Goal: Register for event/course

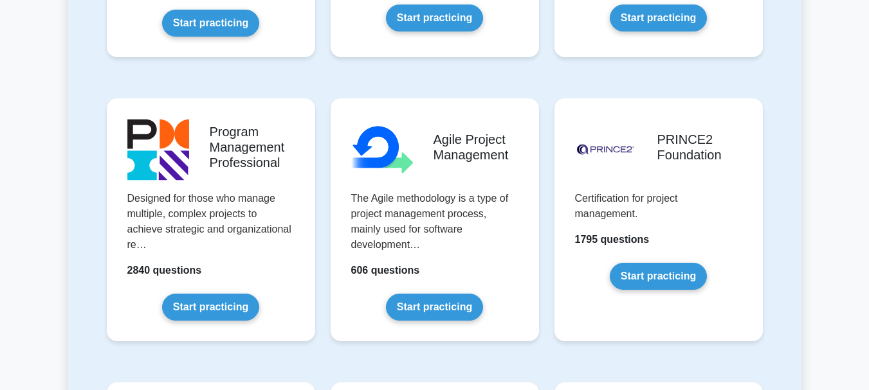
scroll to position [736, 0]
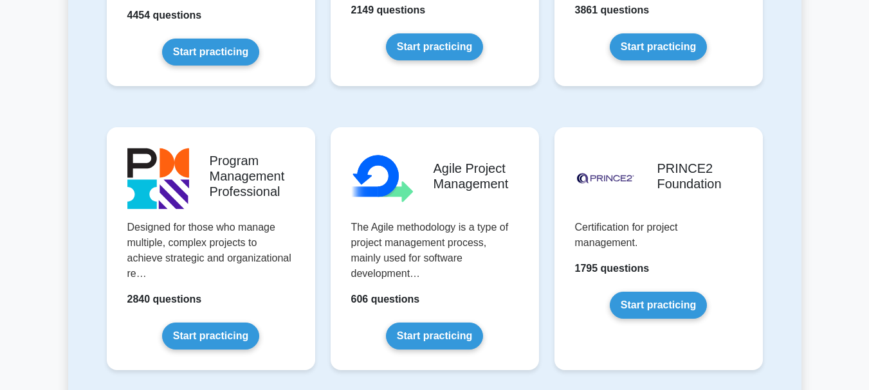
drag, startPoint x: 875, startPoint y: 14, endPoint x: 876, endPoint y: 78, distance: 64.3
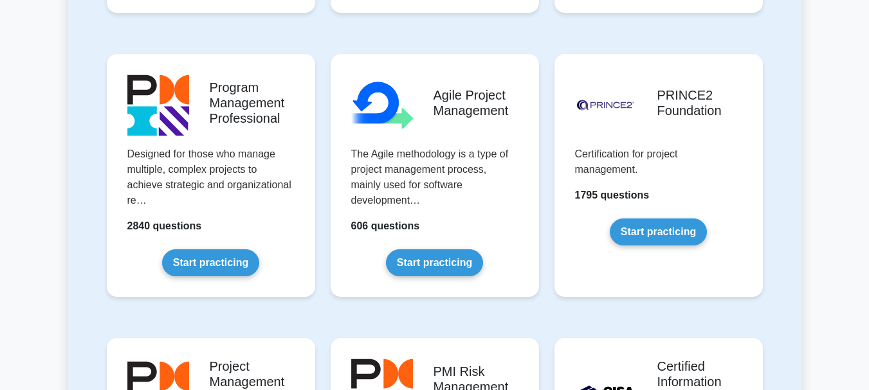
scroll to position [802, 0]
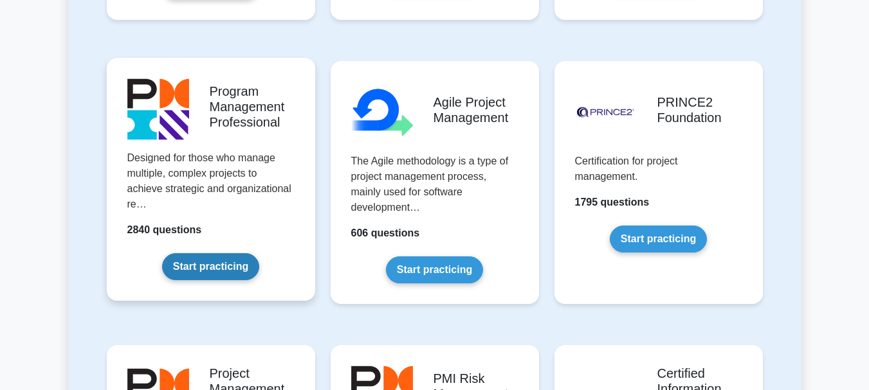
click at [221, 264] on link "Start practicing" at bounding box center [210, 266] width 97 height 27
click at [214, 264] on link "Start practicing" at bounding box center [210, 266] width 97 height 27
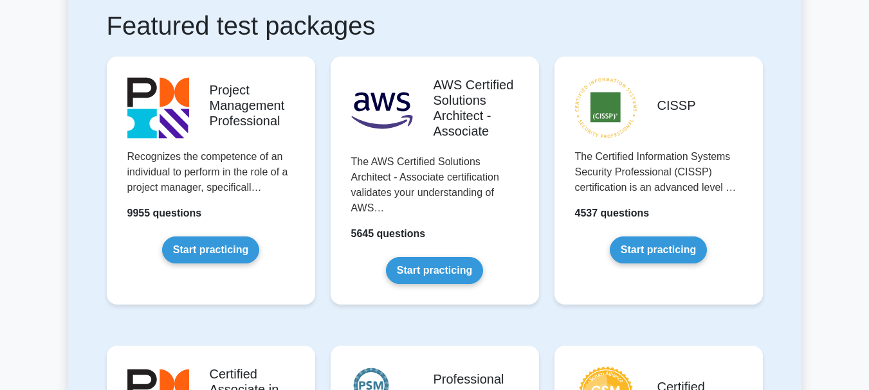
scroll to position [242, 0]
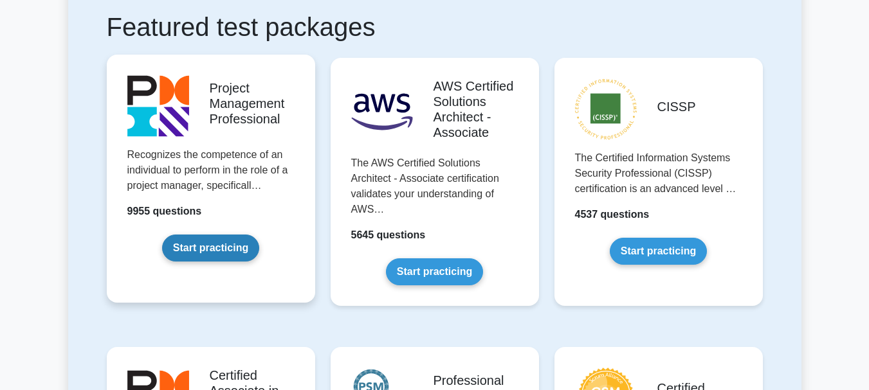
click at [226, 253] on link "Start practicing" at bounding box center [210, 248] width 97 height 27
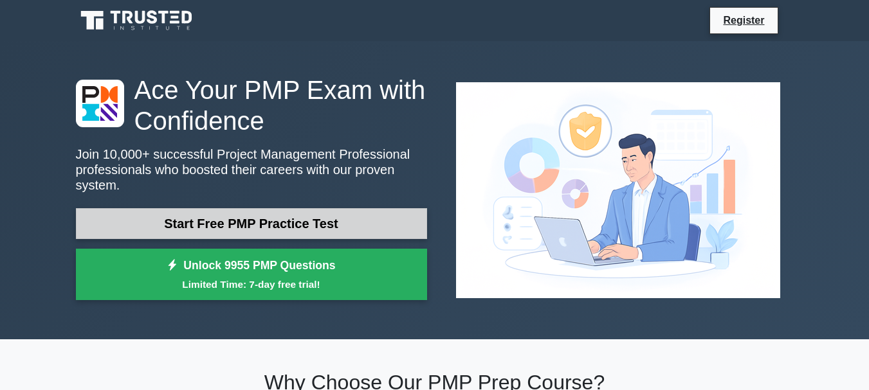
click at [258, 218] on link "Start Free PMP Practice Test" at bounding box center [251, 223] width 351 height 31
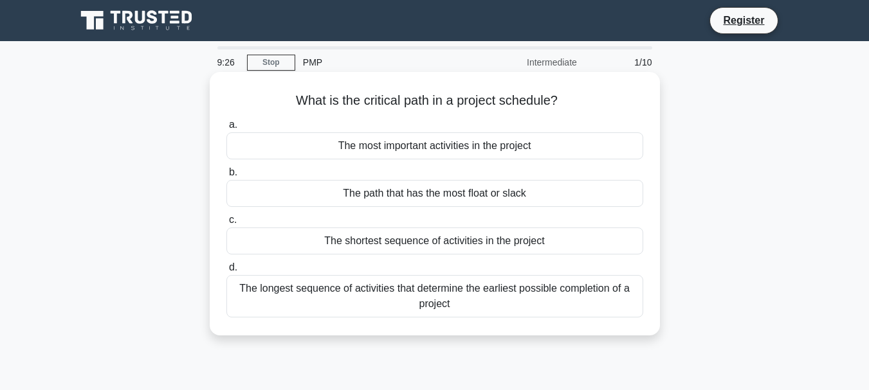
click at [444, 150] on div "The most important activities in the project" at bounding box center [434, 145] width 417 height 27
click at [226, 129] on input "a. The most important activities in the project" at bounding box center [226, 125] width 0 height 8
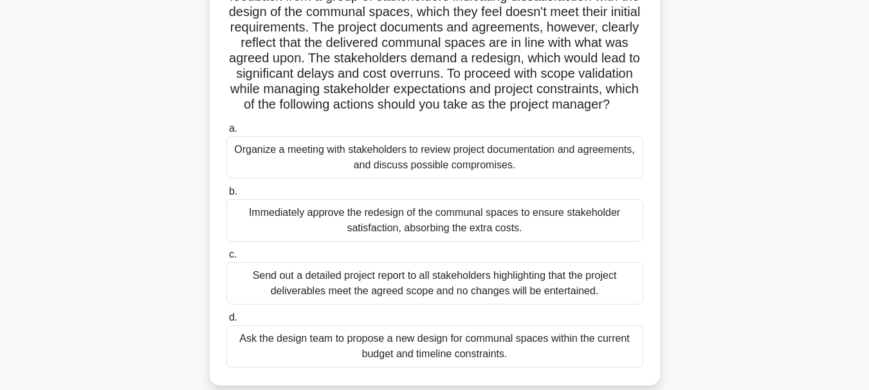
scroll to position [117, 0]
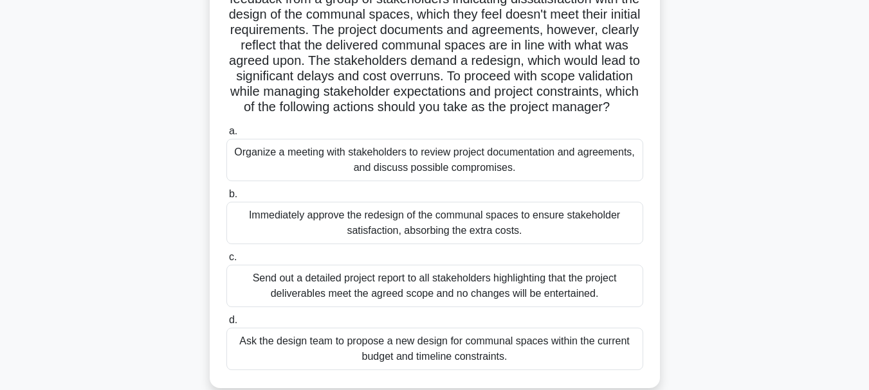
click at [526, 181] on div "Organize a meeting with stakeholders to review project documentation and agreem…" at bounding box center [434, 160] width 417 height 42
click at [226, 136] on input "a. Organize a meeting with stakeholders to review project documentation and agr…" at bounding box center [226, 131] width 0 height 8
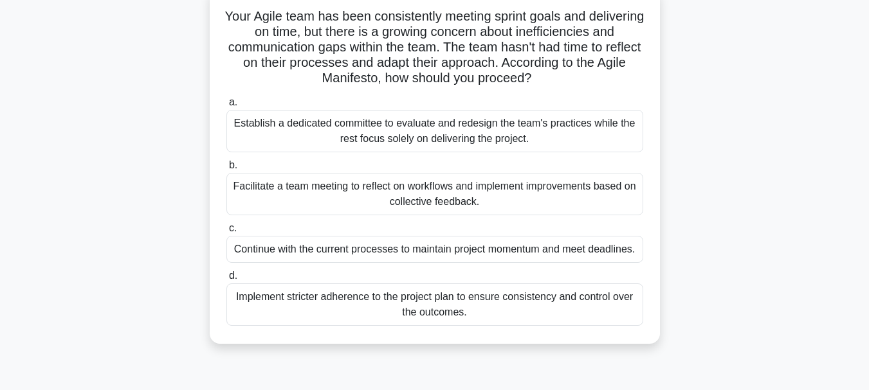
scroll to position [87, 0]
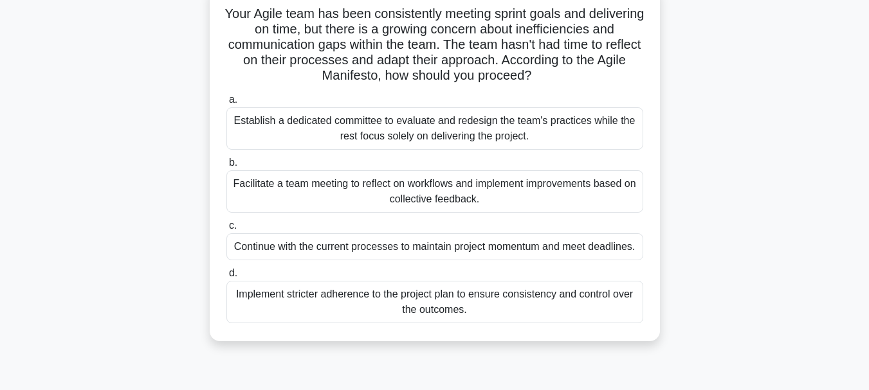
click at [557, 208] on div "Facilitate a team meeting to reflect on workflows and implement improvements ba…" at bounding box center [434, 191] width 417 height 42
click at [226, 167] on input "b. Facilitate a team meeting to reflect on workflows and implement improvements…" at bounding box center [226, 163] width 0 height 8
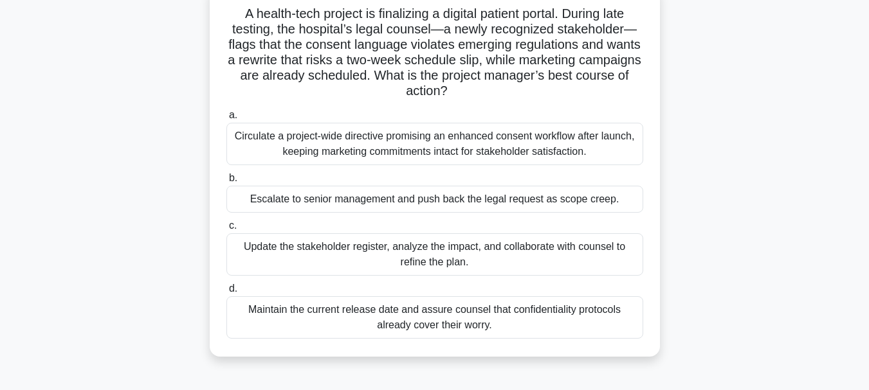
click at [482, 253] on div "Update the stakeholder register, analyze the impact, and collaborate with couns…" at bounding box center [434, 254] width 417 height 42
click at [226, 230] on input "c. Update the stakeholder register, analyze the impact, and collaborate with co…" at bounding box center [226, 226] width 0 height 8
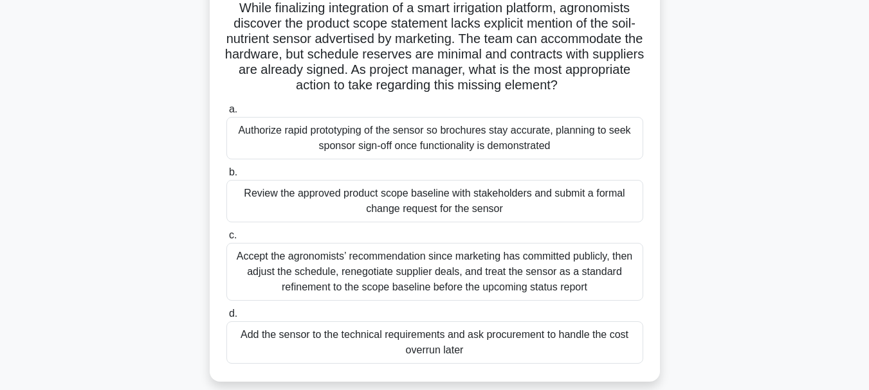
scroll to position [84, 0]
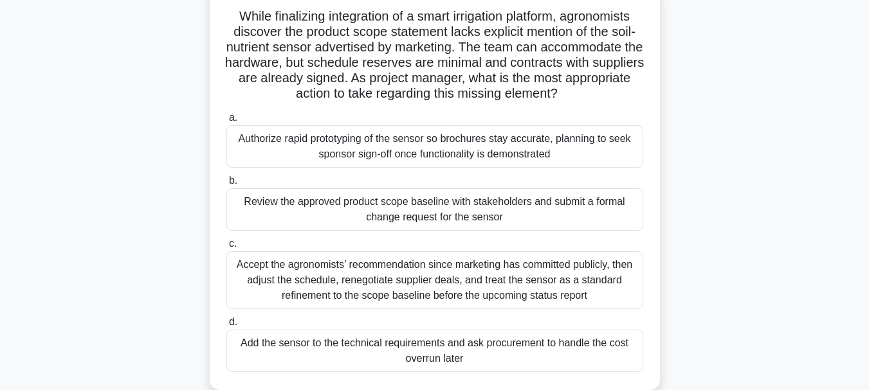
click at [520, 151] on div "Authorize rapid prototyping of the sensor so brochures stay accurate, planning …" at bounding box center [434, 146] width 417 height 42
click at [226, 122] on input "a. Authorize rapid prototyping of the sensor so brochures stay accurate, planni…" at bounding box center [226, 118] width 0 height 8
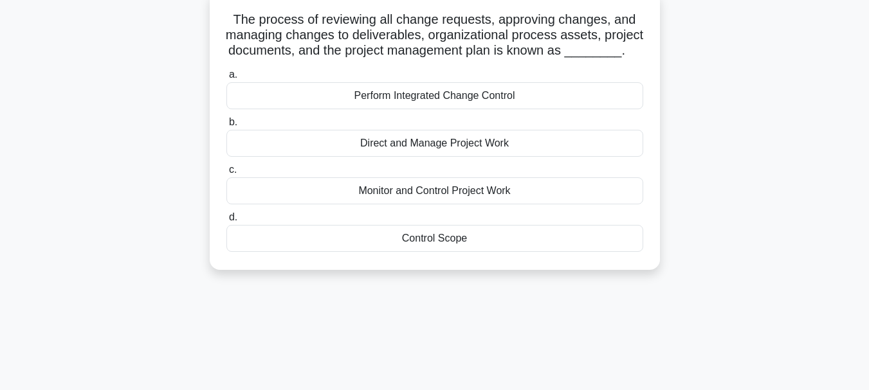
scroll to position [0, 0]
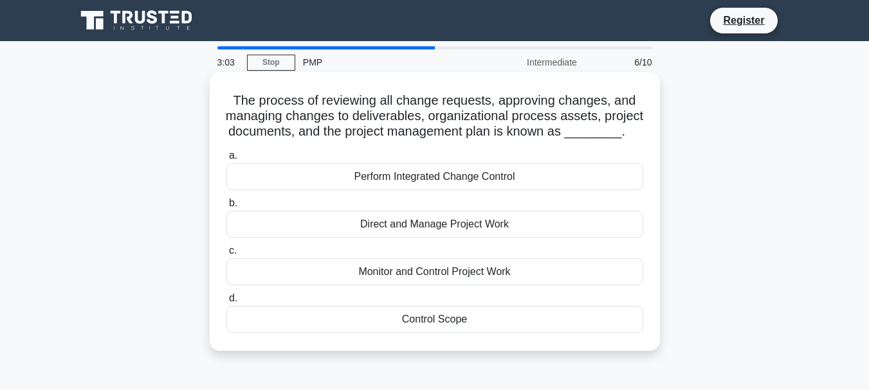
click at [439, 333] on div "Control Scope" at bounding box center [434, 319] width 417 height 27
click at [226, 303] on input "d. Control Scope" at bounding box center [226, 299] width 0 height 8
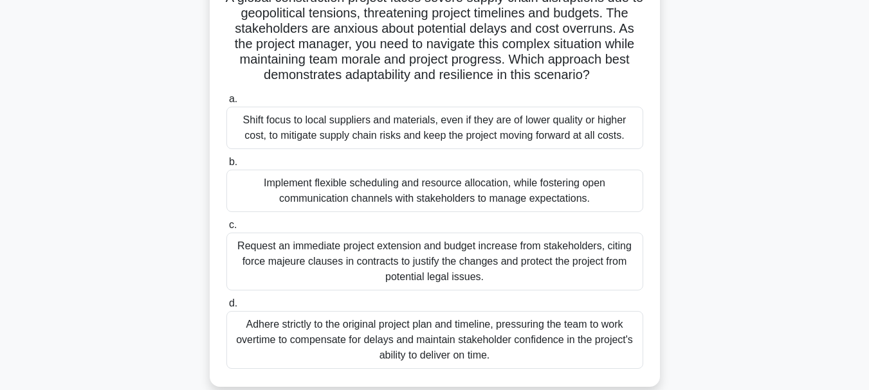
scroll to position [110, 0]
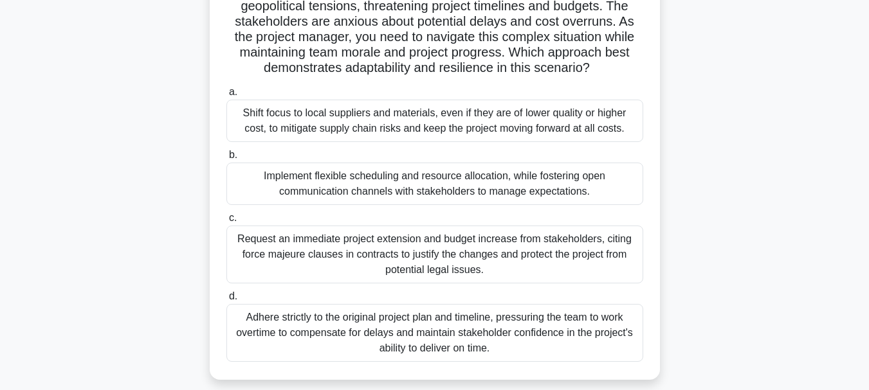
click at [408, 186] on div "Implement flexible scheduling and resource allocation, while fostering open com…" at bounding box center [434, 184] width 417 height 42
click at [226, 159] on input "b. Implement flexible scheduling and resource allocation, while fostering open …" at bounding box center [226, 155] width 0 height 8
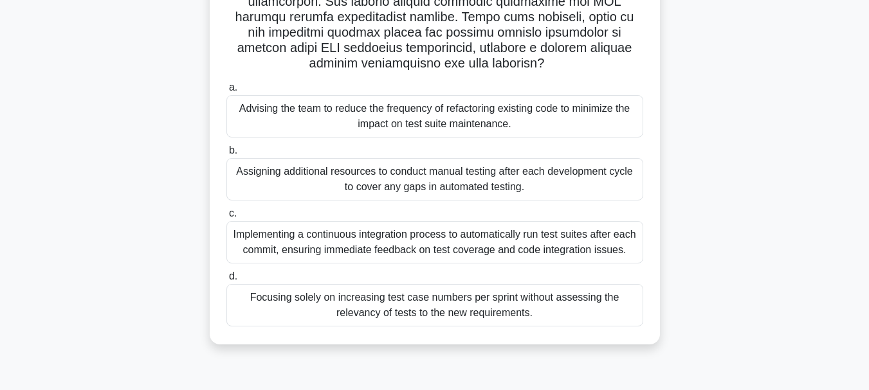
scroll to position [273, 0]
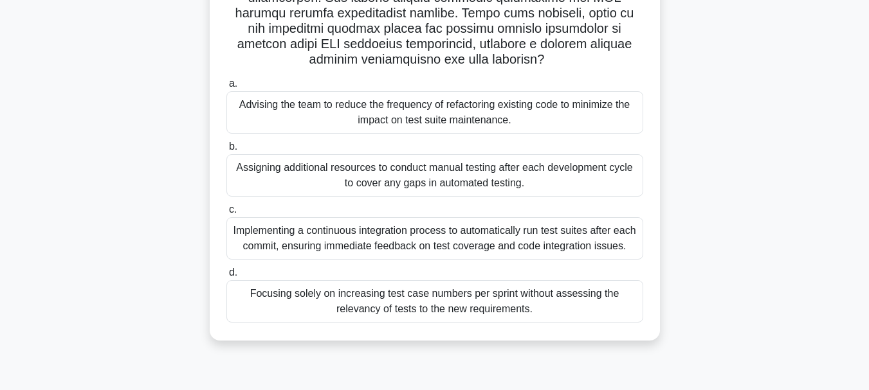
click at [601, 245] on div "Implementing a continuous integration process to automatically run test suites …" at bounding box center [434, 238] width 417 height 42
click at [226, 214] on input "c. Implementing a continuous integration process to automatically run test suit…" at bounding box center [226, 210] width 0 height 8
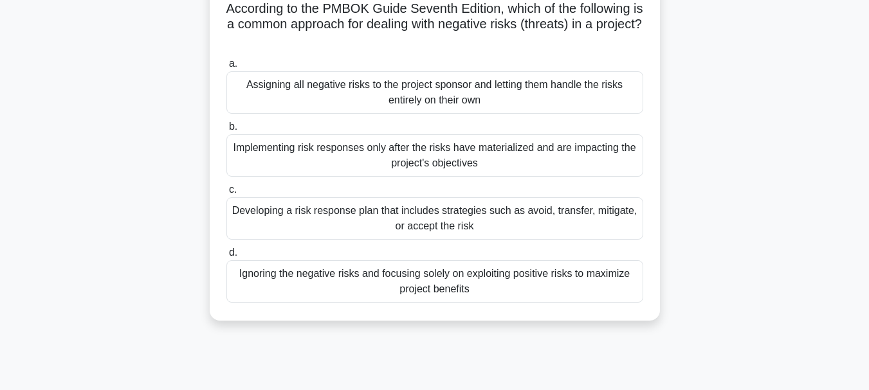
scroll to position [100, 0]
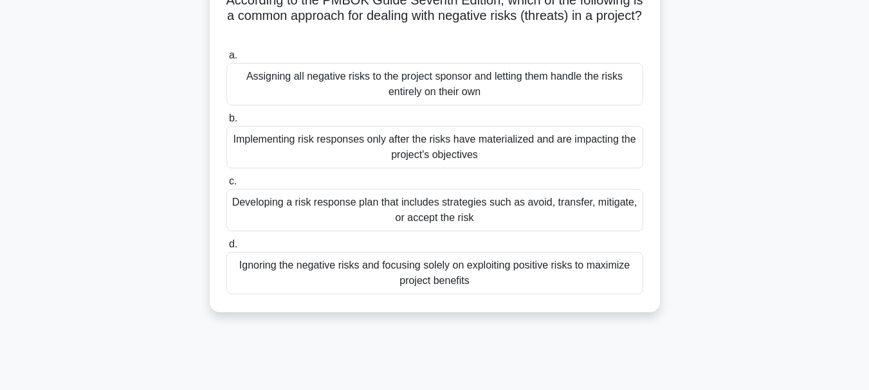
click at [608, 214] on div "Developing a risk response plan that includes strategies such as avoid, transfe…" at bounding box center [434, 210] width 417 height 42
click at [226, 186] on input "c. Developing a risk response plan that includes strategies such as avoid, tran…" at bounding box center [226, 181] width 0 height 8
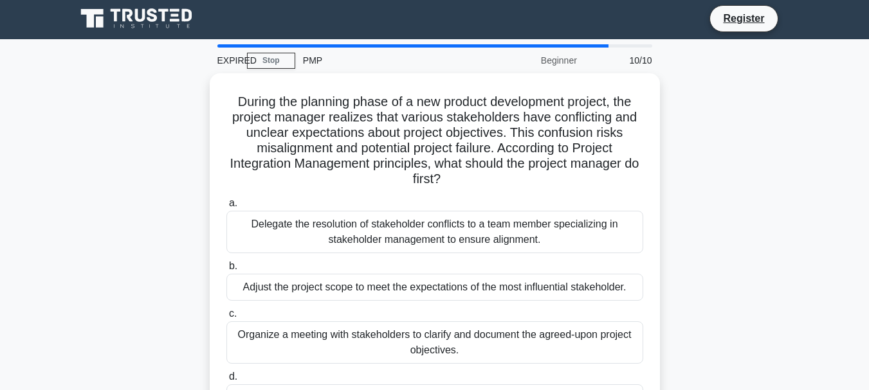
scroll to position [0, 0]
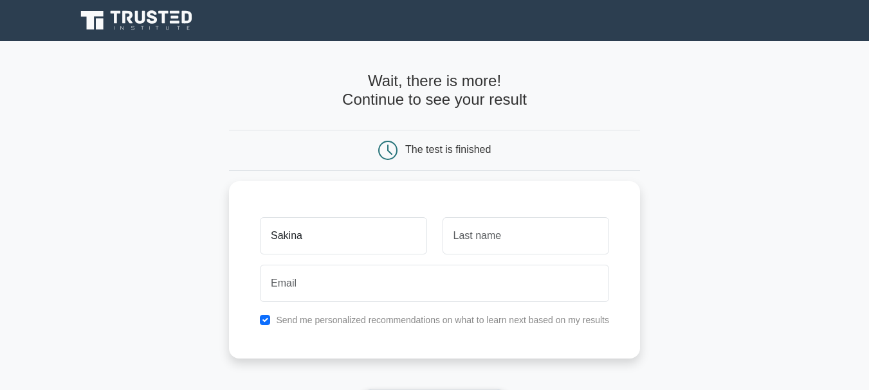
type input "Sakina"
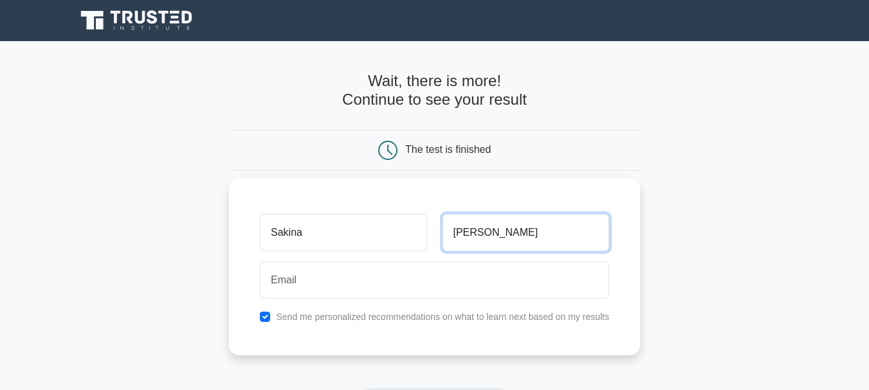
type input "[PERSON_NAME]"
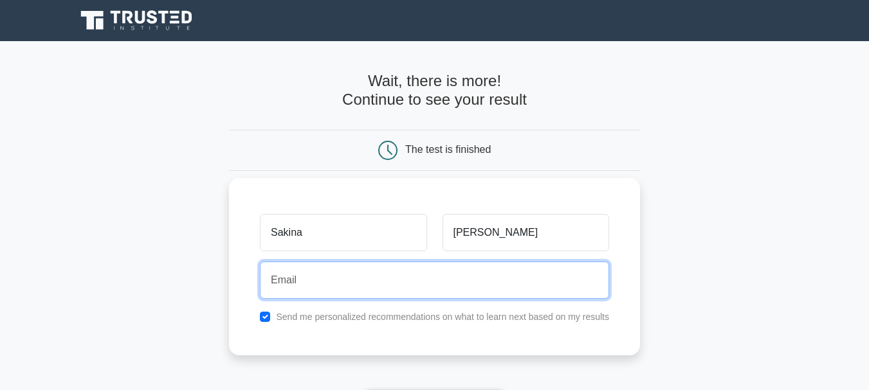
click at [311, 266] on input "email" at bounding box center [434, 280] width 349 height 37
type input "[EMAIL_ADDRESS][DOMAIN_NAME]"
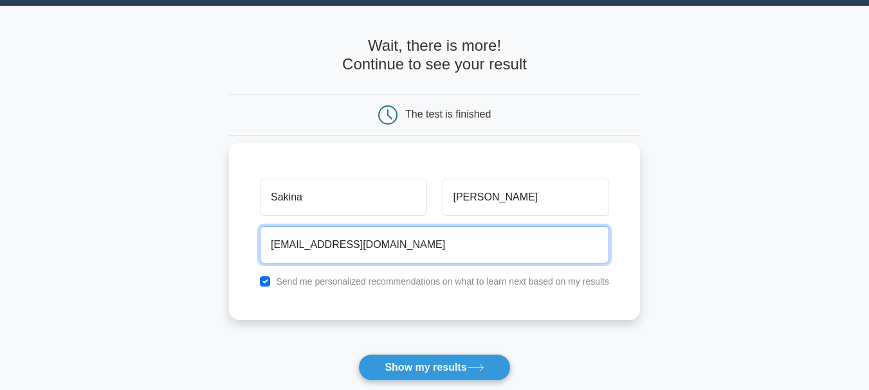
scroll to position [40, 0]
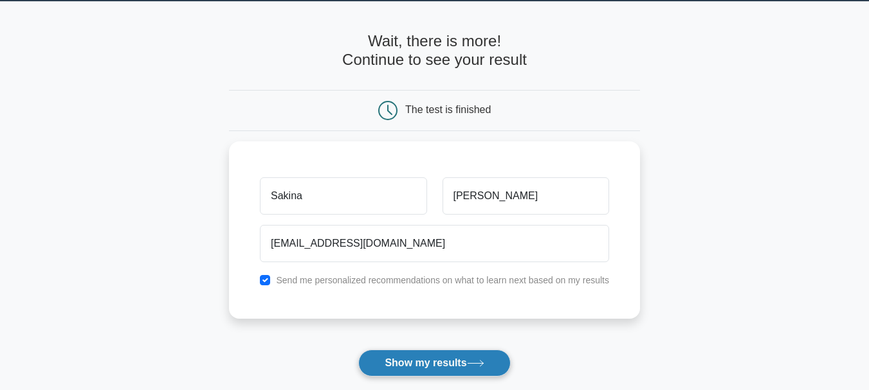
click at [474, 360] on button "Show my results" at bounding box center [434, 363] width 152 height 27
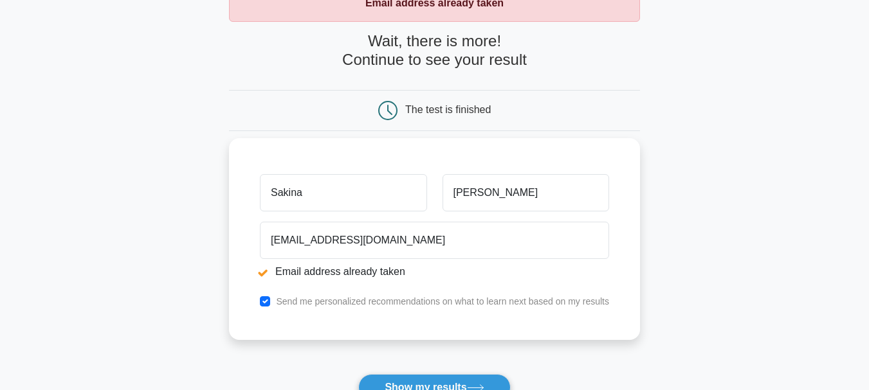
scroll to position [88, 0]
click at [266, 302] on input "checkbox" at bounding box center [265, 301] width 10 height 10
checkbox input "false"
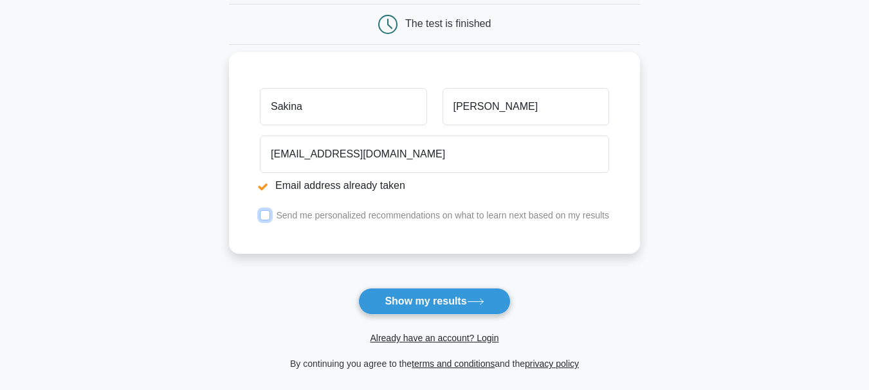
scroll to position [179, 0]
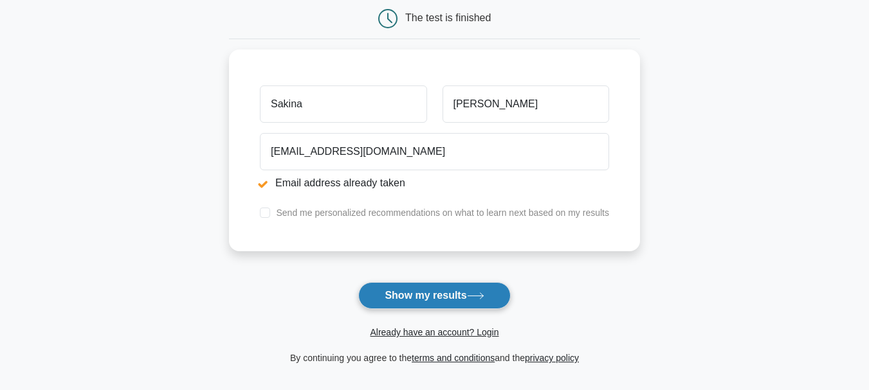
click at [449, 298] on button "Show my results" at bounding box center [434, 295] width 152 height 27
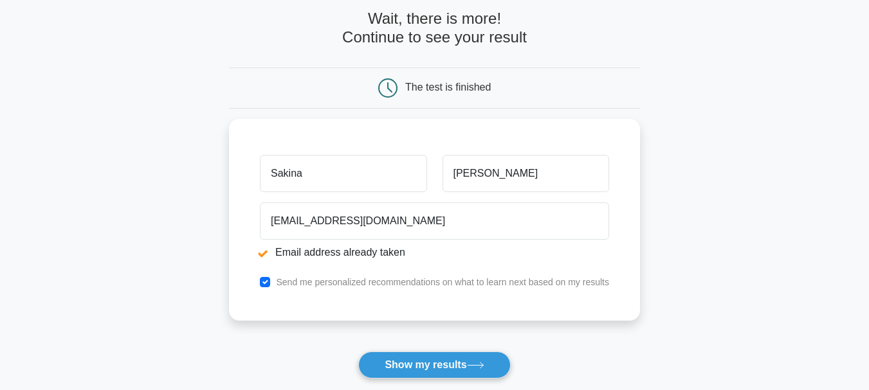
scroll to position [104, 0]
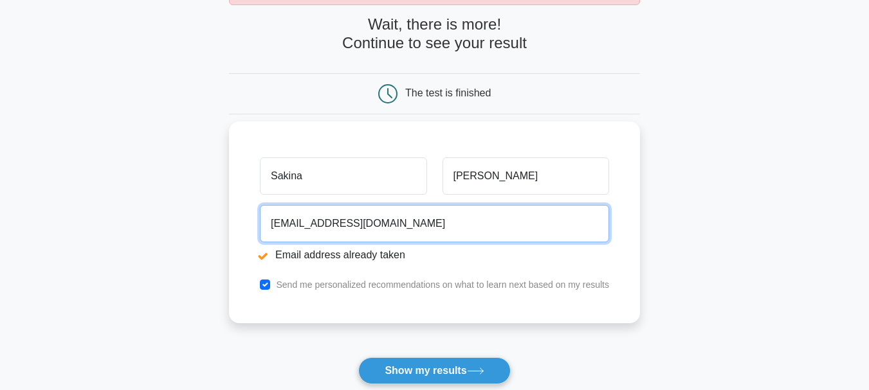
click at [415, 224] on input "seyyidovasakina@gmail.com" at bounding box center [434, 223] width 349 height 37
type input "s"
type input "[EMAIL_ADDRESS][DOMAIN_NAME]"
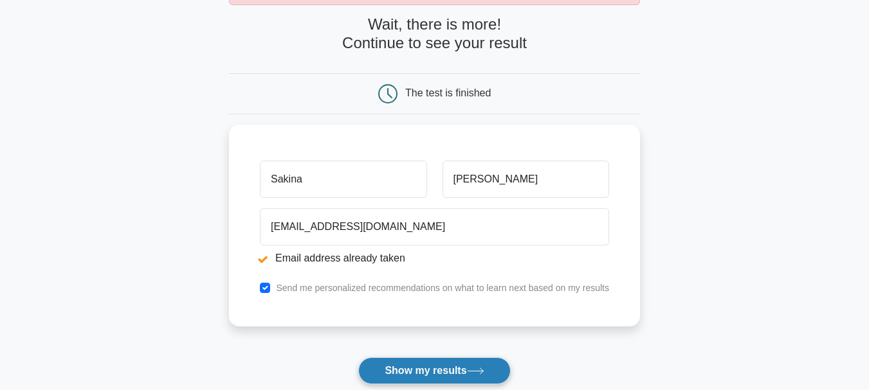
click at [412, 372] on button "Show my results" at bounding box center [434, 371] width 152 height 27
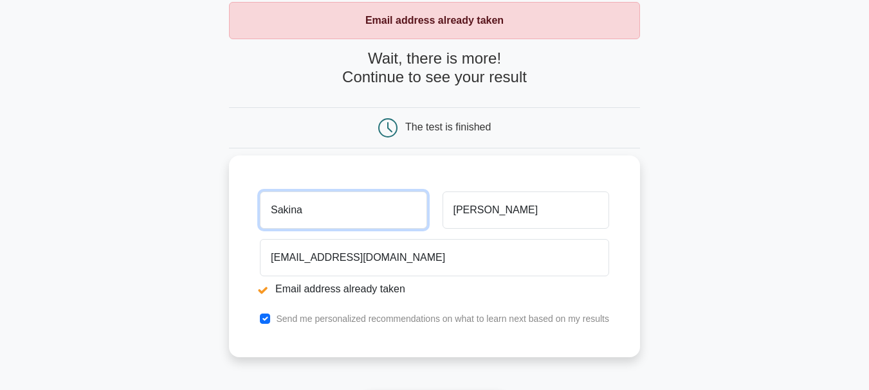
scroll to position [93, 0]
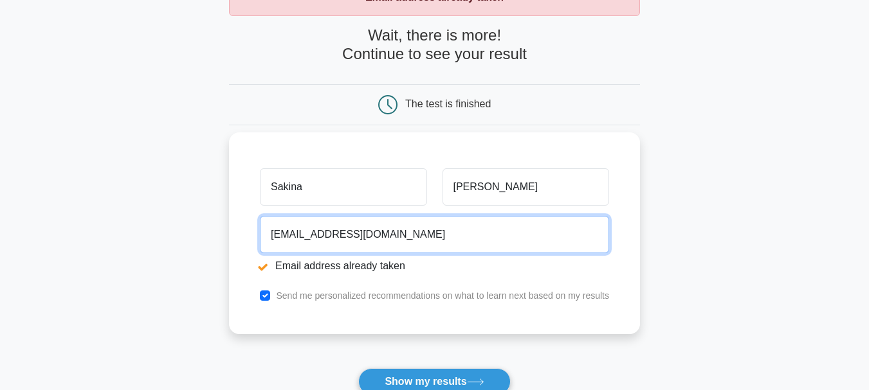
click at [461, 233] on input "[EMAIL_ADDRESS][DOMAIN_NAME]" at bounding box center [434, 234] width 349 height 37
type input "s"
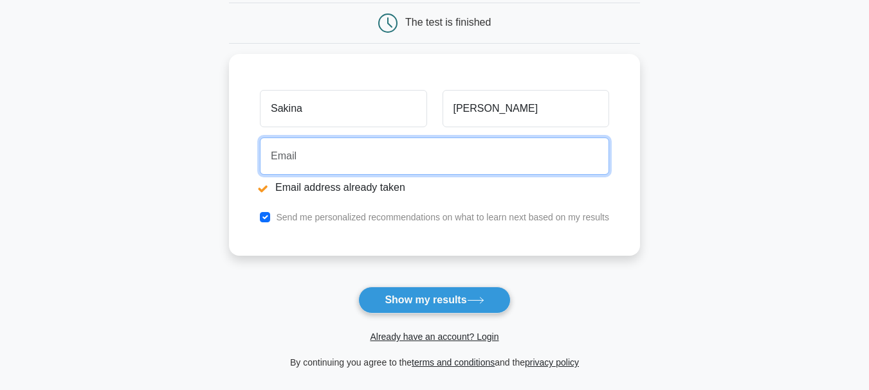
scroll to position [253, 0]
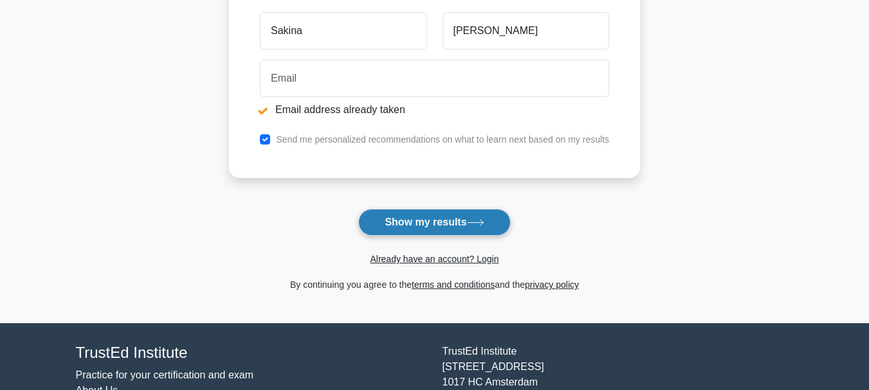
click at [450, 219] on button "Show my results" at bounding box center [434, 222] width 152 height 27
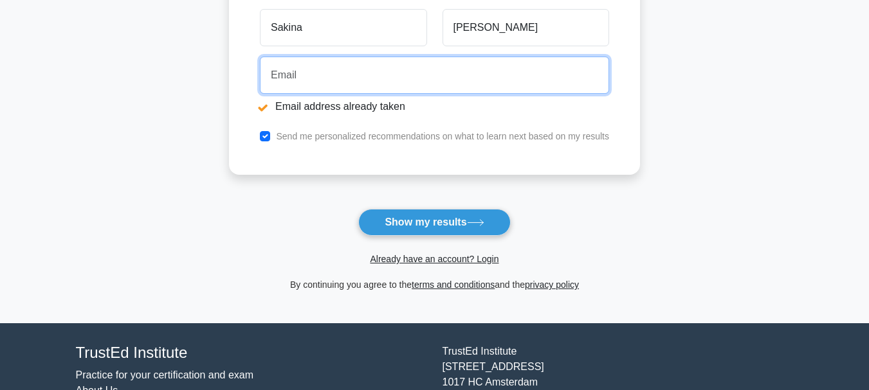
click at [299, 74] on input "email" at bounding box center [434, 75] width 349 height 37
type input "[EMAIL_ADDRESS][DOMAIN_NAME]"
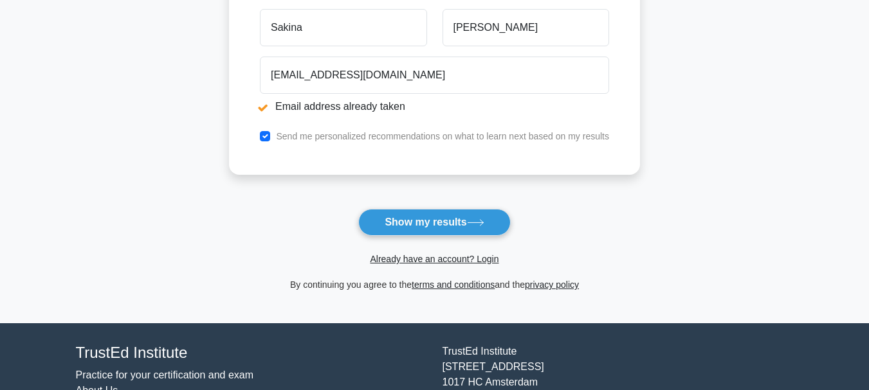
click at [265, 107] on li "Email address already taken" at bounding box center [434, 106] width 349 height 15
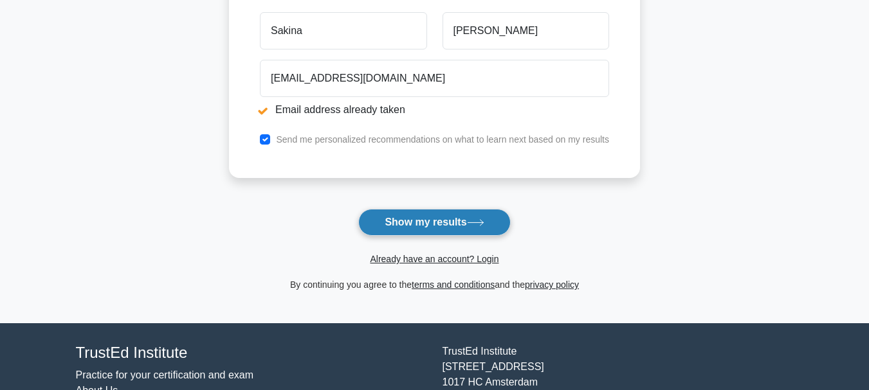
click at [437, 233] on button "Show my results" at bounding box center [434, 222] width 152 height 27
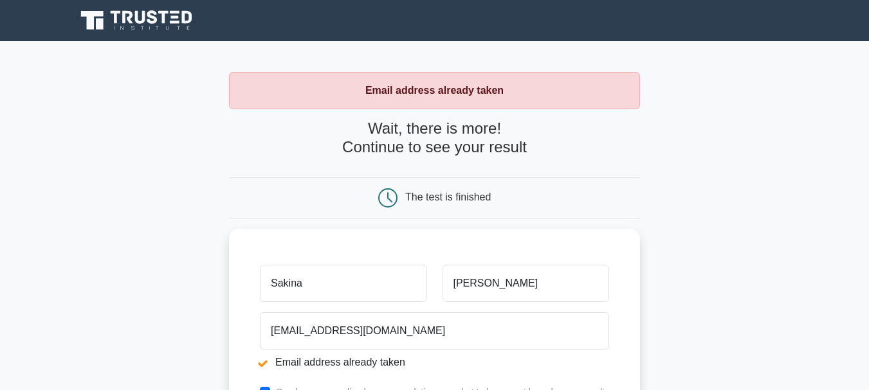
click at [448, 203] on div "The test is finished" at bounding box center [448, 197] width 86 height 11
click at [412, 195] on div "The test is finished" at bounding box center [448, 197] width 86 height 11
